Goal: Task Accomplishment & Management: Complete application form

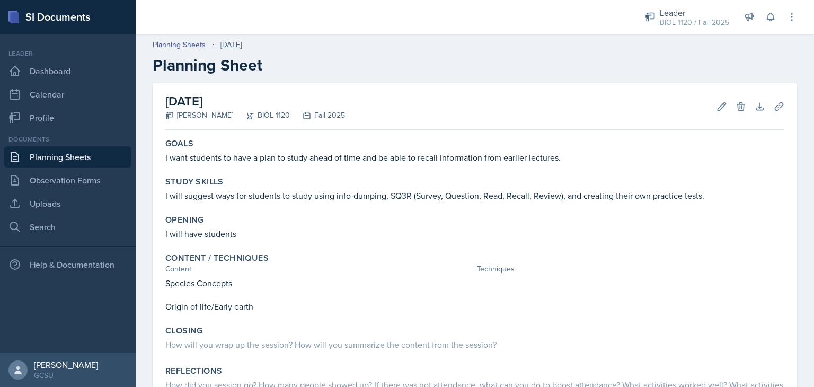
click at [708, 117] on div "[DATE] [PERSON_NAME] BIOL 1120 Fall 2025 Edit Delete Download Uploads Autosaving" at bounding box center [474, 106] width 619 height 47
click at [718, 104] on icon at bounding box center [722, 106] width 8 height 8
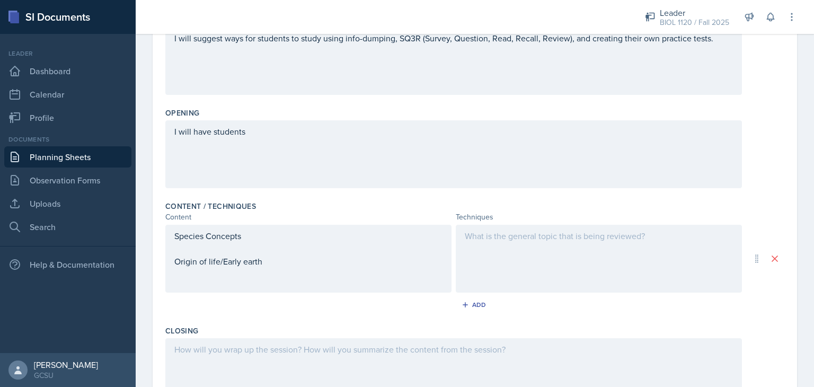
scroll to position [196, 0]
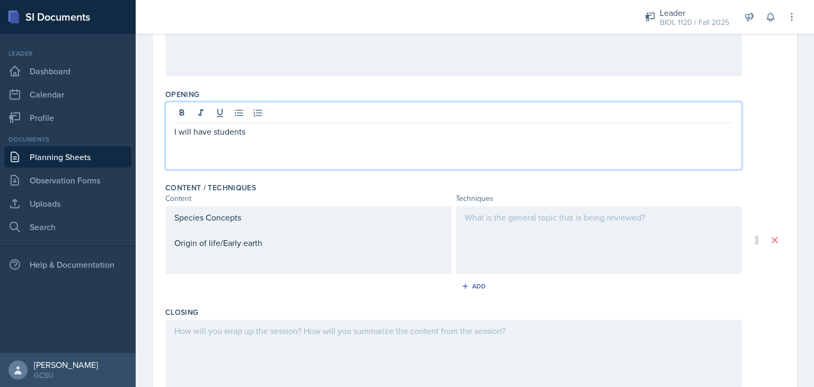
click at [411, 131] on p "I will have students" at bounding box center [453, 131] width 559 height 13
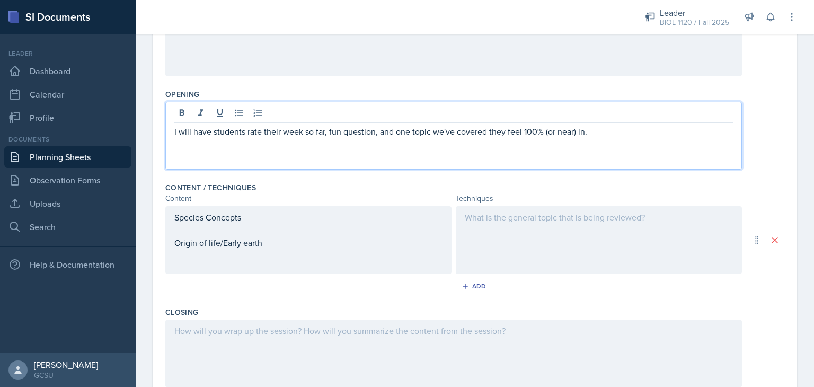
click at [177, 219] on div "Species Concepts Origin of life/Early earth" at bounding box center [308, 240] width 286 height 68
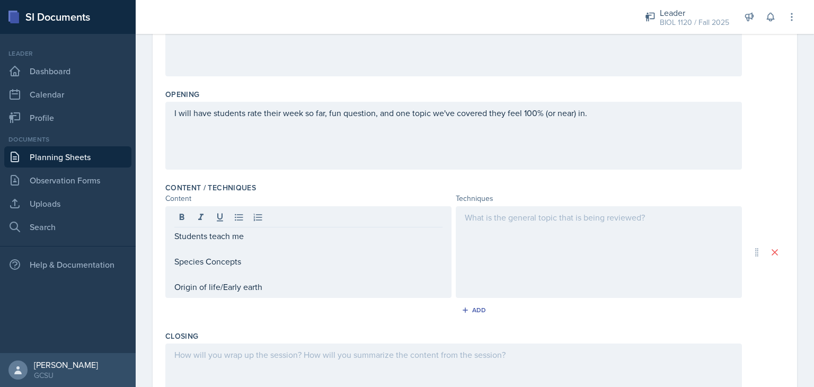
click at [495, 232] on div at bounding box center [599, 252] width 286 height 92
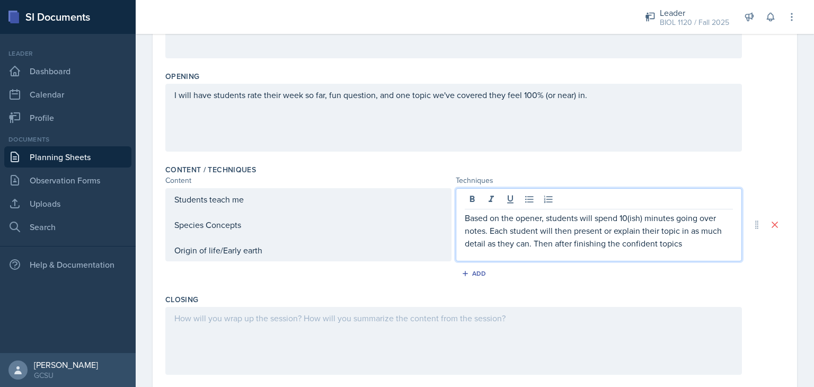
click at [609, 100] on div "I will have students rate their week so far, fun question, and one topic we've …" at bounding box center [453, 118] width 577 height 68
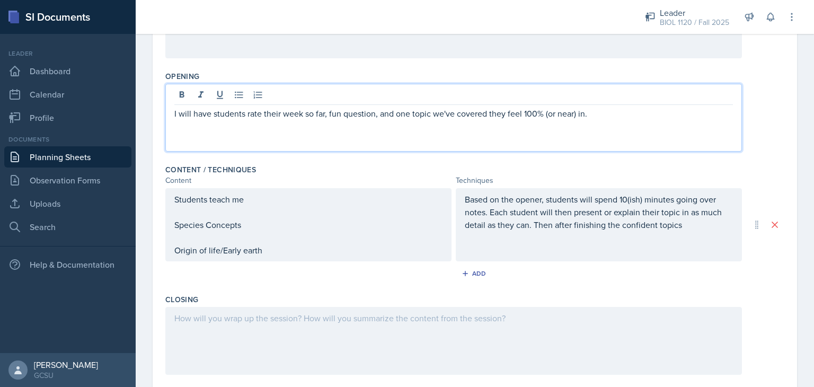
scroll to position [233, 0]
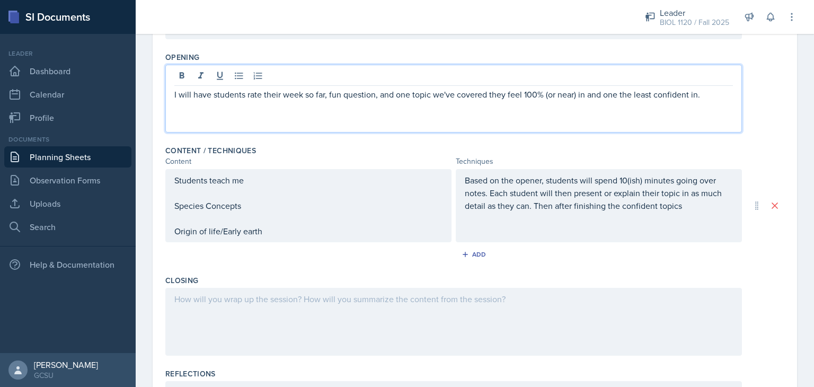
click at [704, 213] on div "Based on the opener, students will spend 10(ish) minutes going over notes. Each…" at bounding box center [599, 205] width 286 height 73
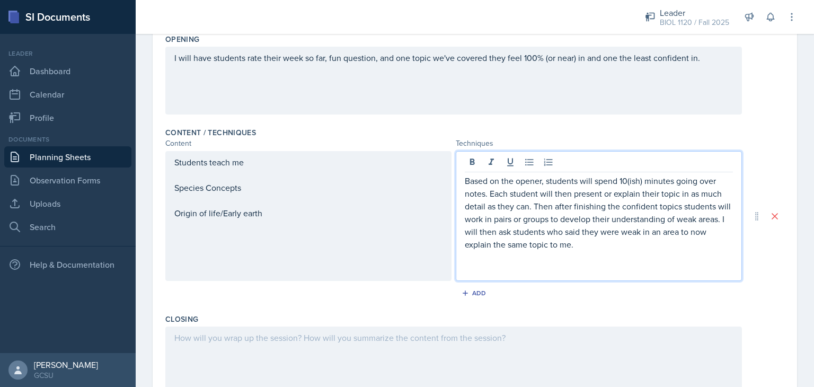
click at [300, 175] on div "Students teach me Species Concepts Origin of life/Early earth" at bounding box center [308, 188] width 268 height 64
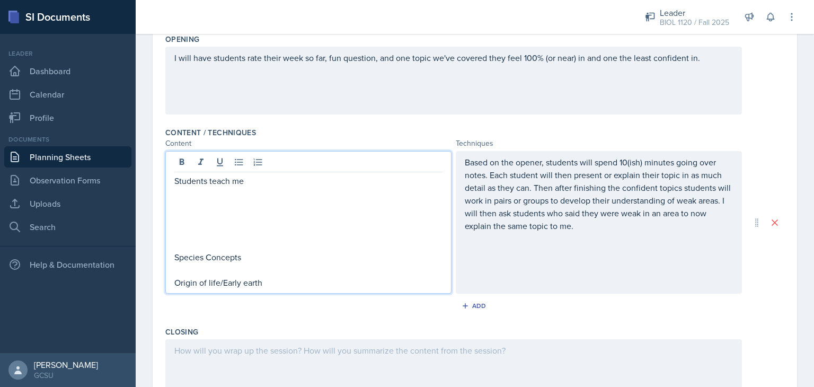
click at [469, 272] on div "Based on the opener, students will spend 10(ish) minutes going over notes. Each…" at bounding box center [599, 222] width 286 height 143
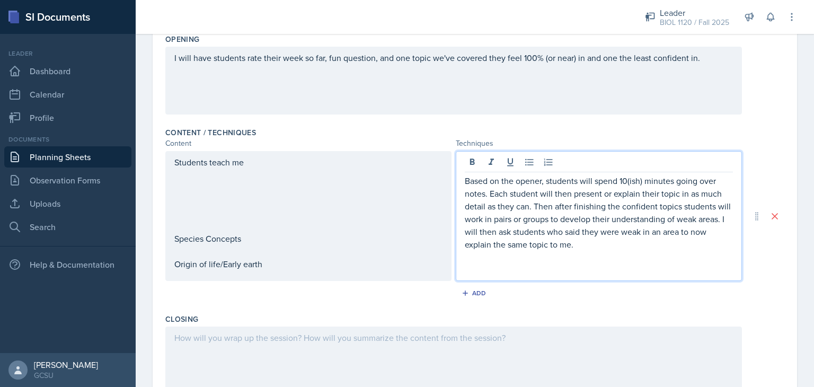
scroll to position [269, 0]
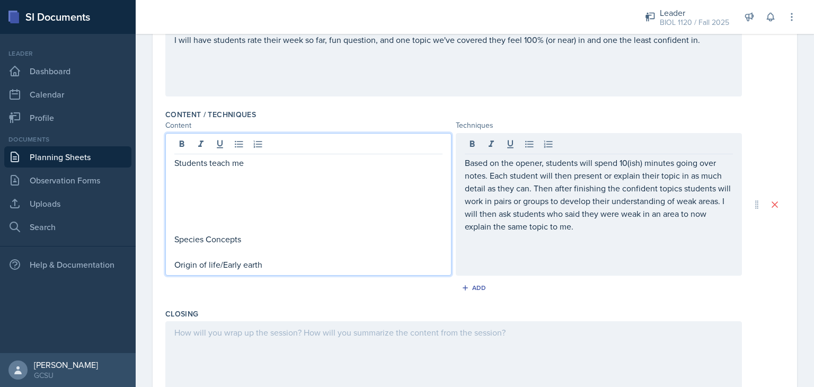
click at [285, 178] on div "Students teach me Species Concepts Origin of life/Early earth" at bounding box center [308, 213] width 268 height 115
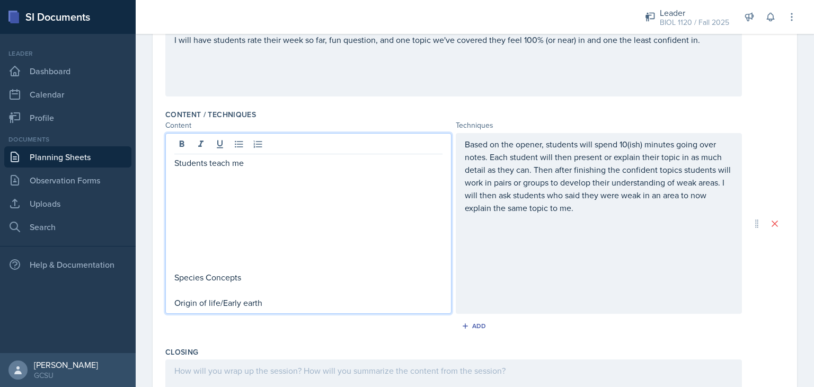
click at [494, 270] on div "Based on the opener, students will spend 10(ish) minutes going over notes. Each…" at bounding box center [599, 223] width 286 height 181
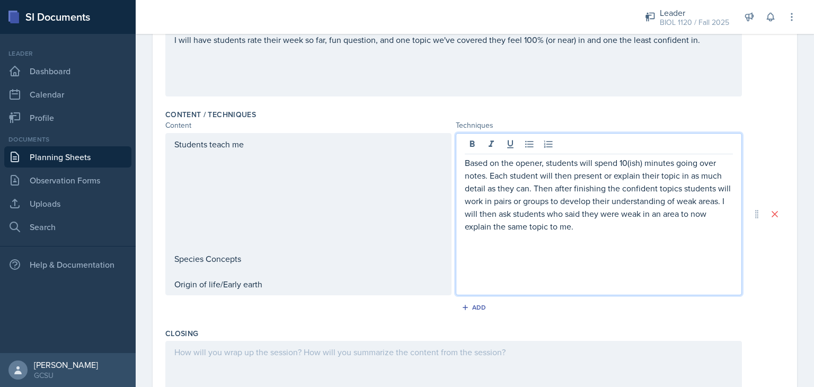
scroll to position [288, 0]
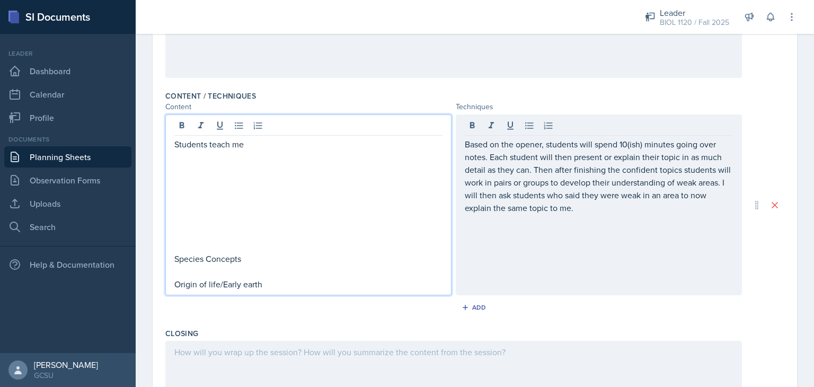
click at [277, 206] on div "Students teach me Species Concepts Origin of life/Early earth" at bounding box center [308, 214] width 268 height 153
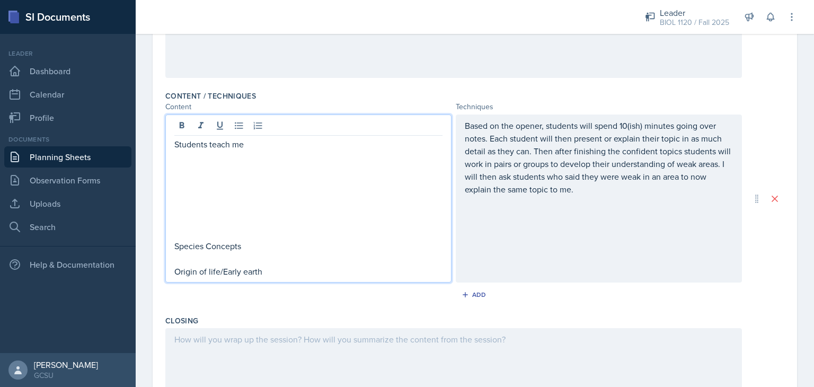
click at [531, 248] on div "Based on the opener, students will spend 10(ish) minutes going over notes. Each…" at bounding box center [599, 199] width 286 height 168
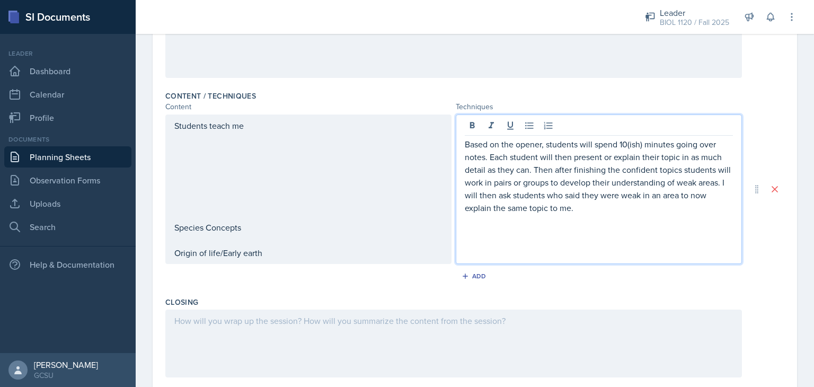
scroll to position [306, 0]
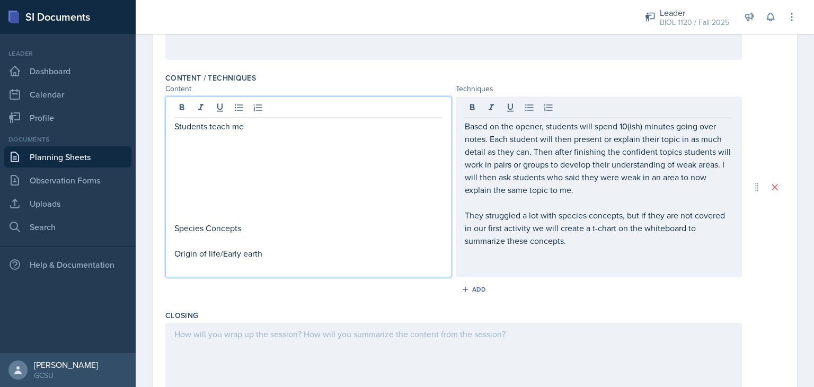
click at [259, 213] on div "Students teach me Species Concepts Origin of life/Early earth" at bounding box center [308, 190] width 268 height 140
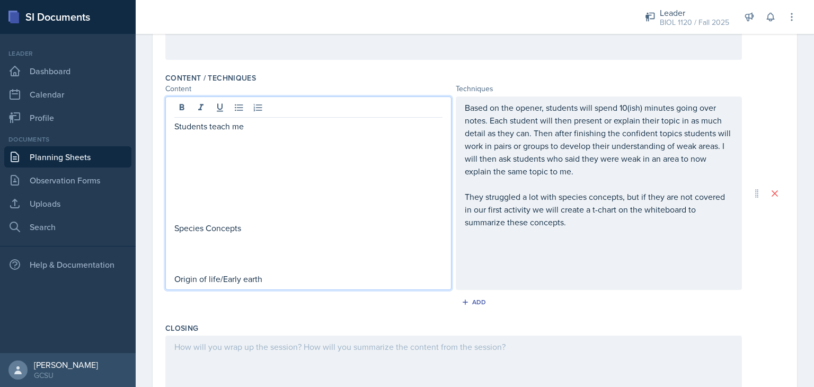
click at [314, 311] on div "Add" at bounding box center [474, 304] width 619 height 20
click at [225, 261] on div "Students teach me Species Concepts Origin of life/Early earth" at bounding box center [308, 202] width 268 height 165
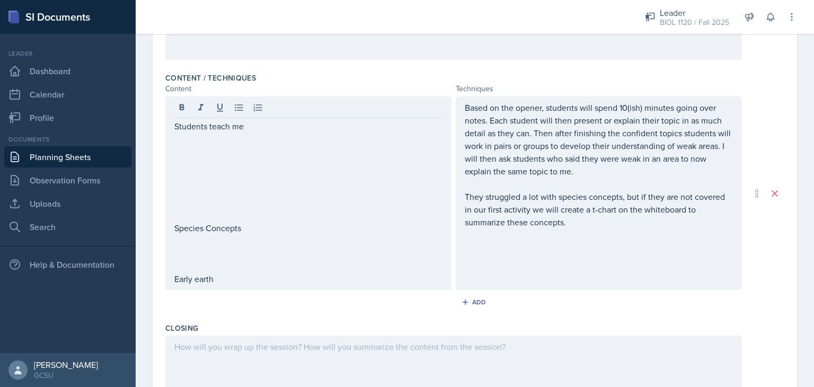
click at [532, 276] on div "Based on the opener, students will spend 10(ish) minutes going over notes. Each…" at bounding box center [599, 193] width 286 height 194
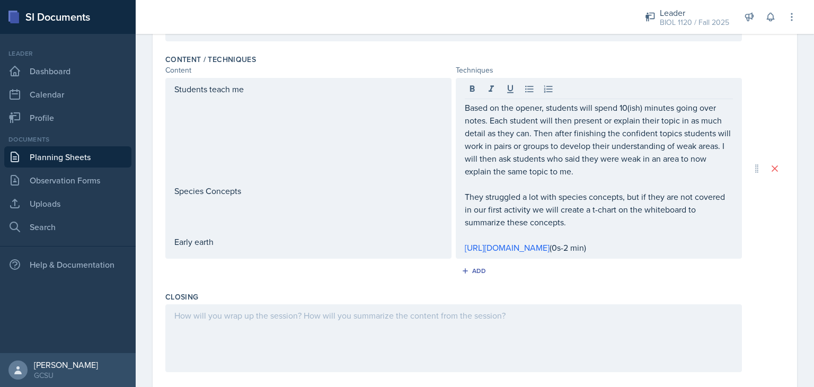
click at [744, 289] on div "Closing" at bounding box center [474, 333] width 619 height 93
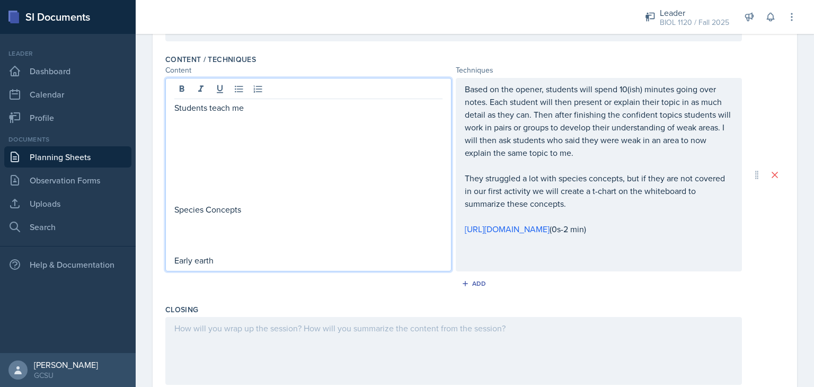
click at [328, 206] on div "Students teach me Species Concepts Early earth" at bounding box center [308, 183] width 268 height 165
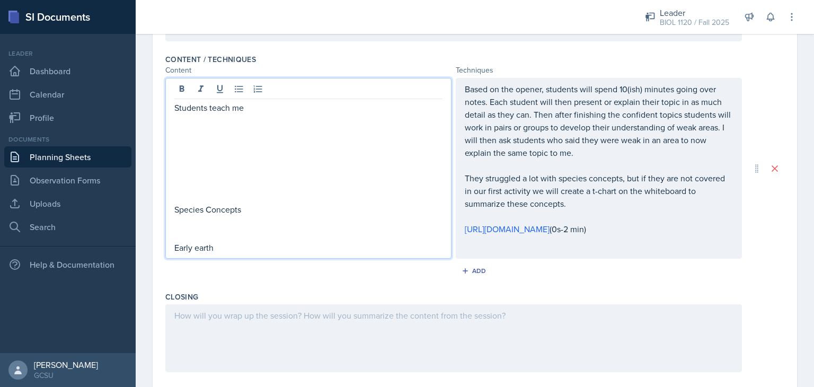
click at [299, 322] on div at bounding box center [453, 338] width 577 height 68
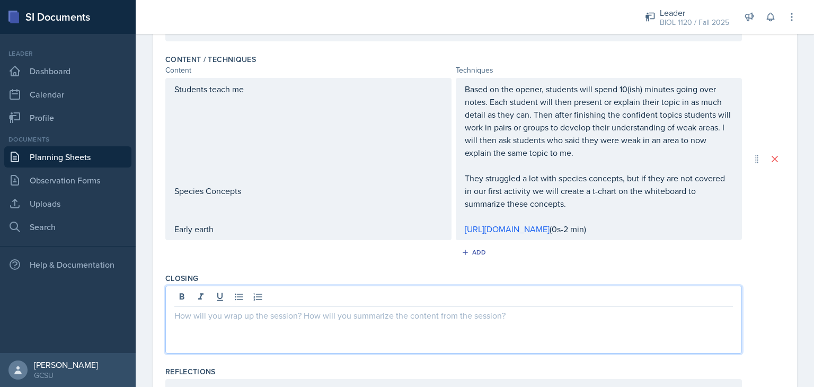
scroll to position [342, 0]
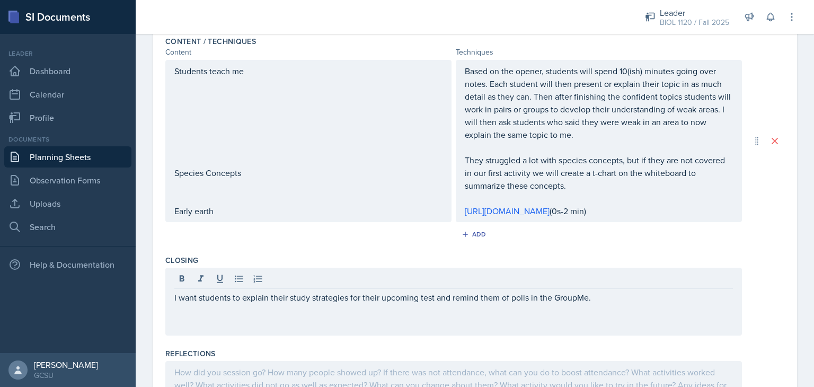
click at [744, 287] on div "I want students to explain their study strategies for their upcoming test and r…" at bounding box center [474, 302] width 619 height 68
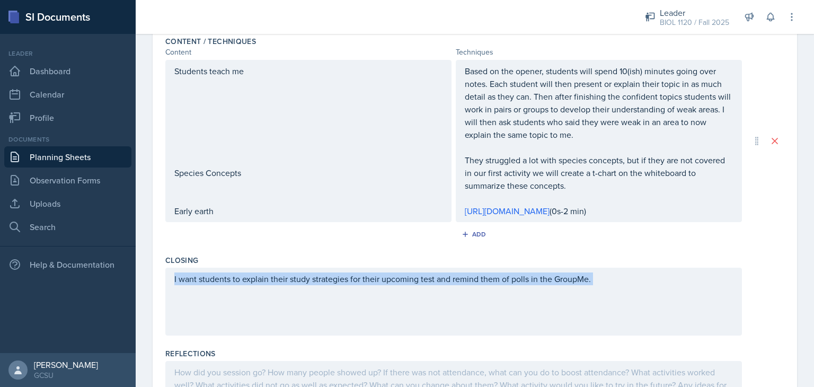
click at [744, 287] on div "I want students to explain their study strategies for their upcoming test and r…" at bounding box center [474, 302] width 619 height 68
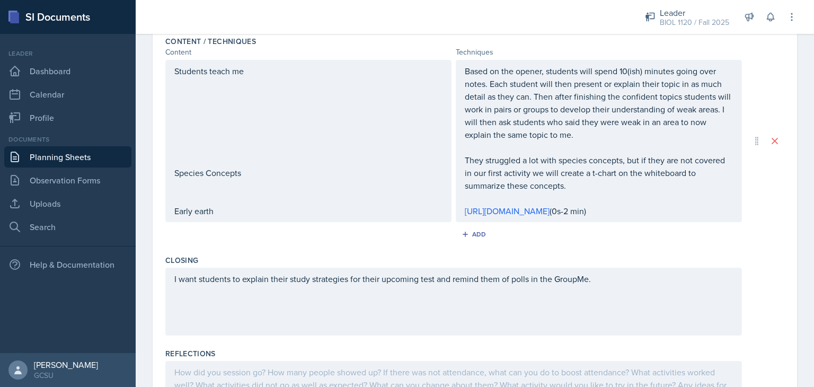
click at [759, 285] on div "I want students to explain their study strategies for their upcoming test and r…" at bounding box center [474, 302] width 619 height 68
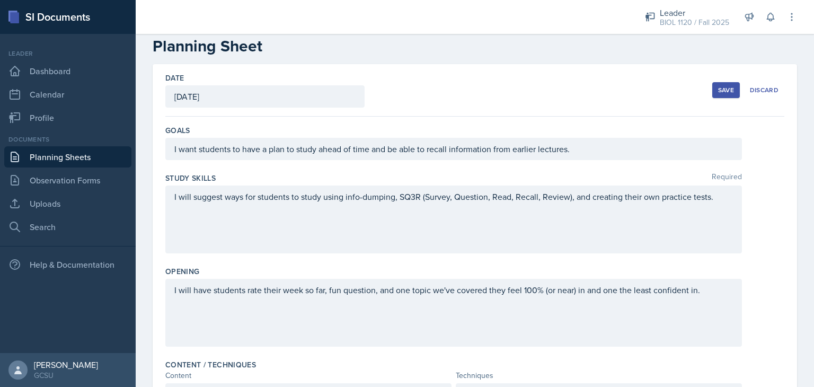
scroll to position [0, 0]
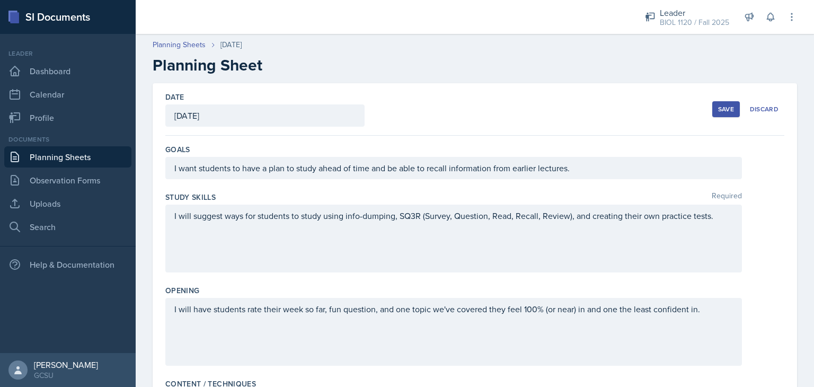
click at [718, 110] on div "Save" at bounding box center [726, 109] width 16 height 8
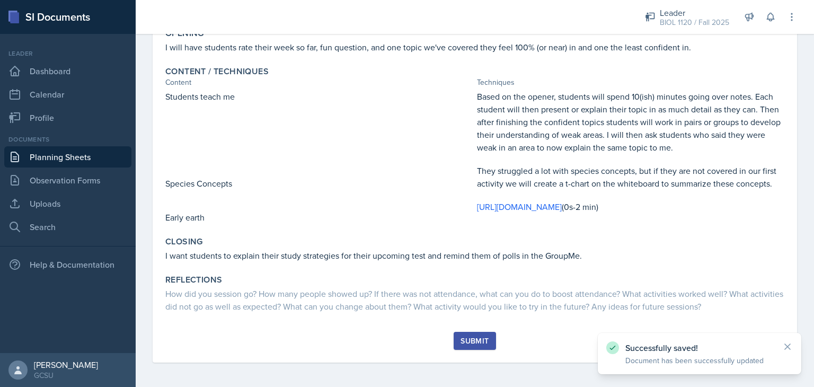
scroll to position [187, 0]
click at [481, 336] on div "Submit" at bounding box center [475, 340] width 28 height 8
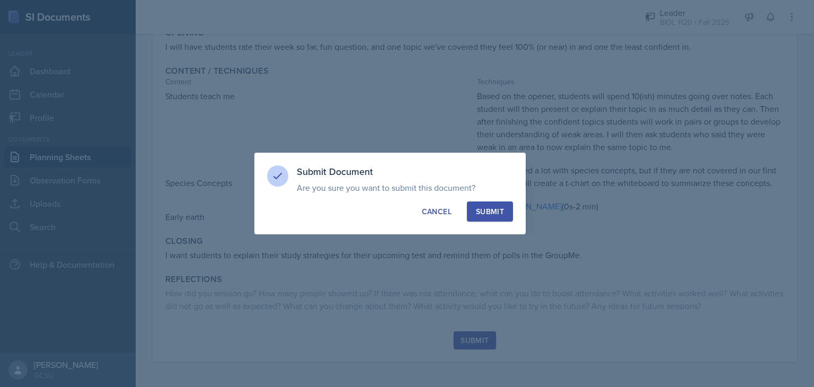
click at [478, 206] on div "Submit" at bounding box center [490, 211] width 28 height 11
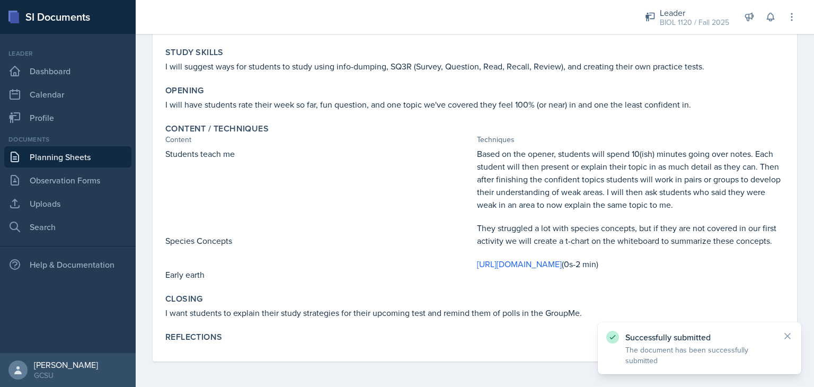
scroll to position [129, 0]
